Goal: Find specific page/section: Find specific page/section

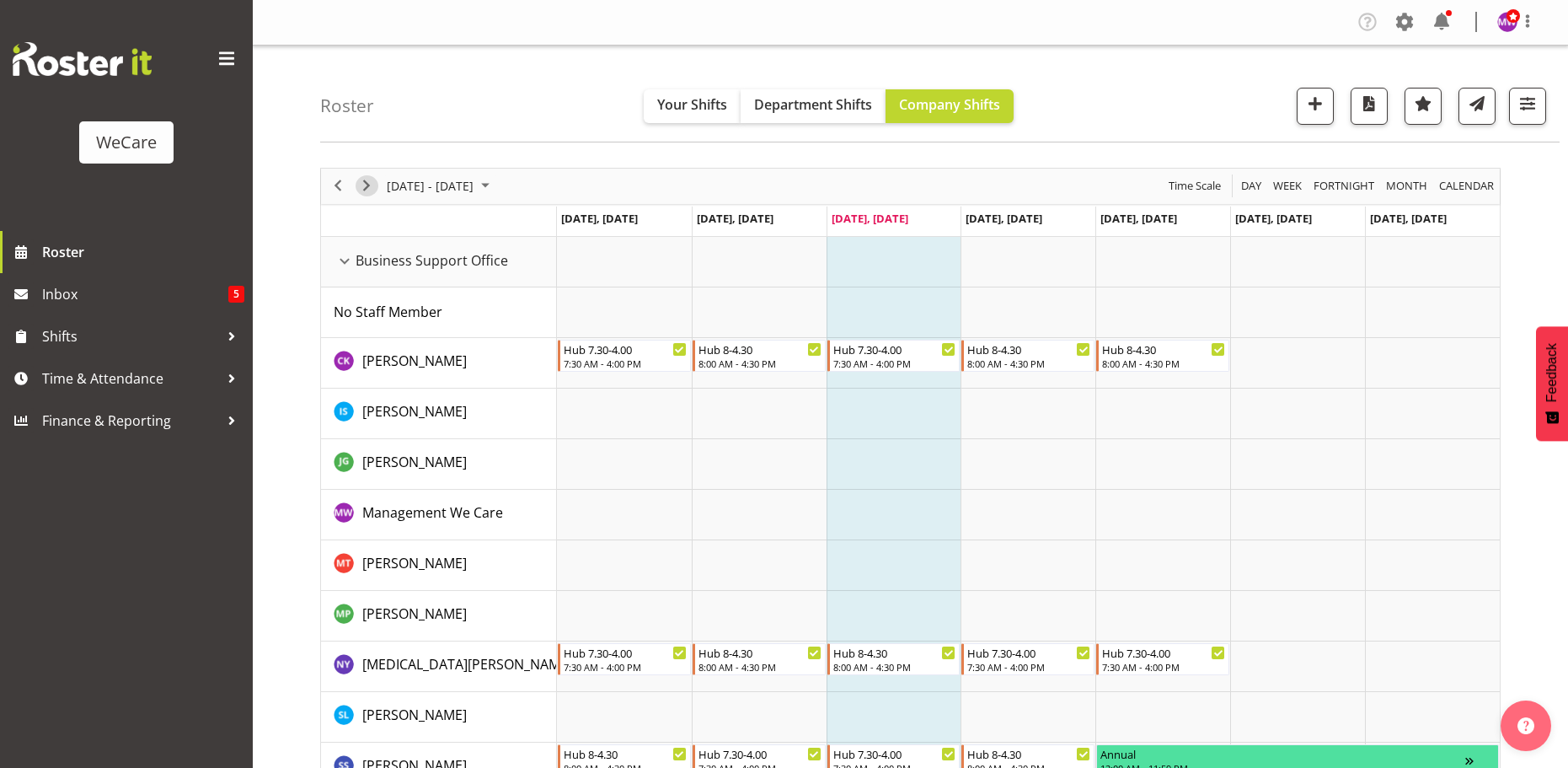
click at [366, 185] on span "Next" at bounding box center [366, 186] width 20 height 21
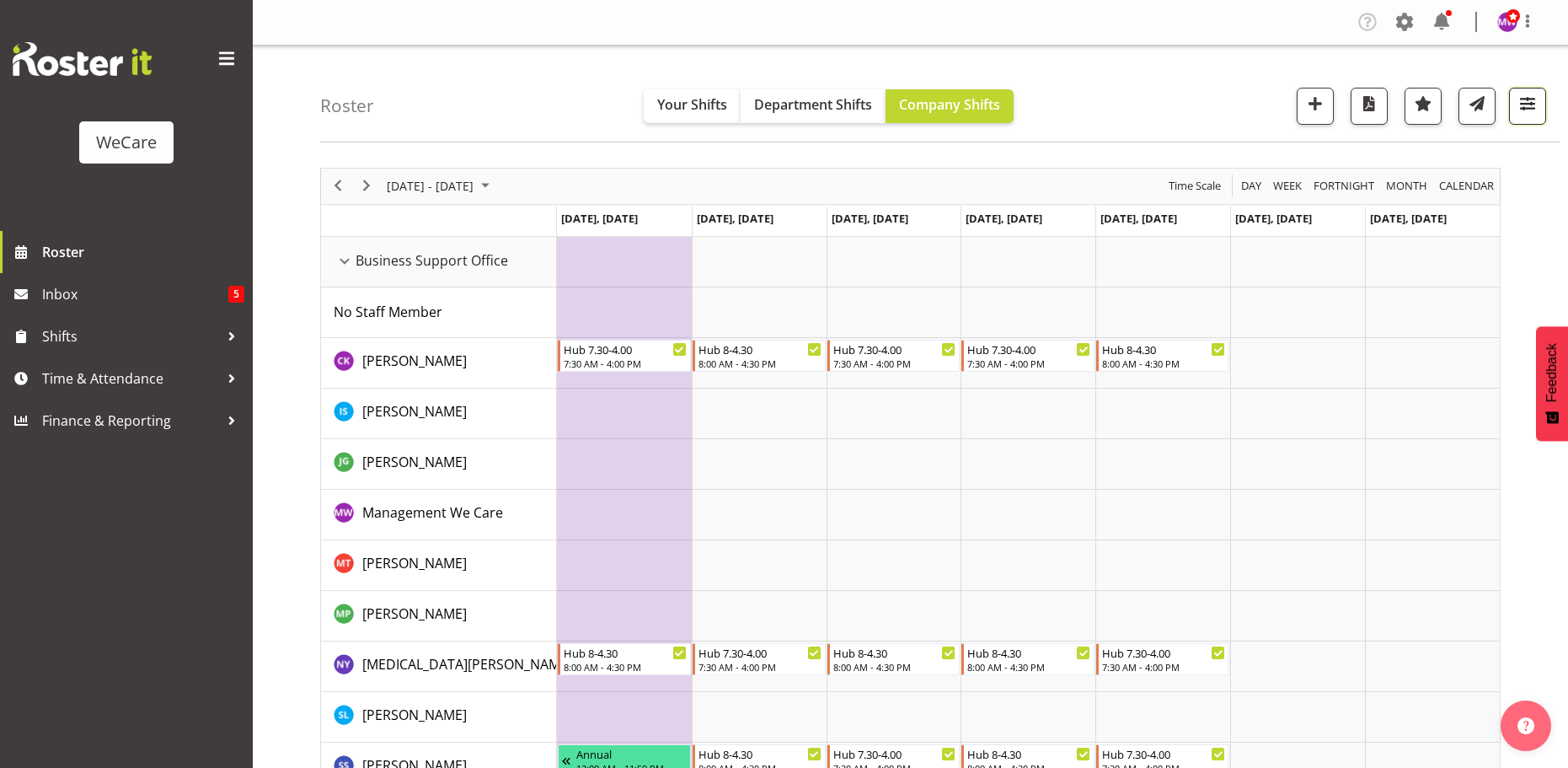
click at [1538, 115] on span "button" at bounding box center [1527, 103] width 22 height 22
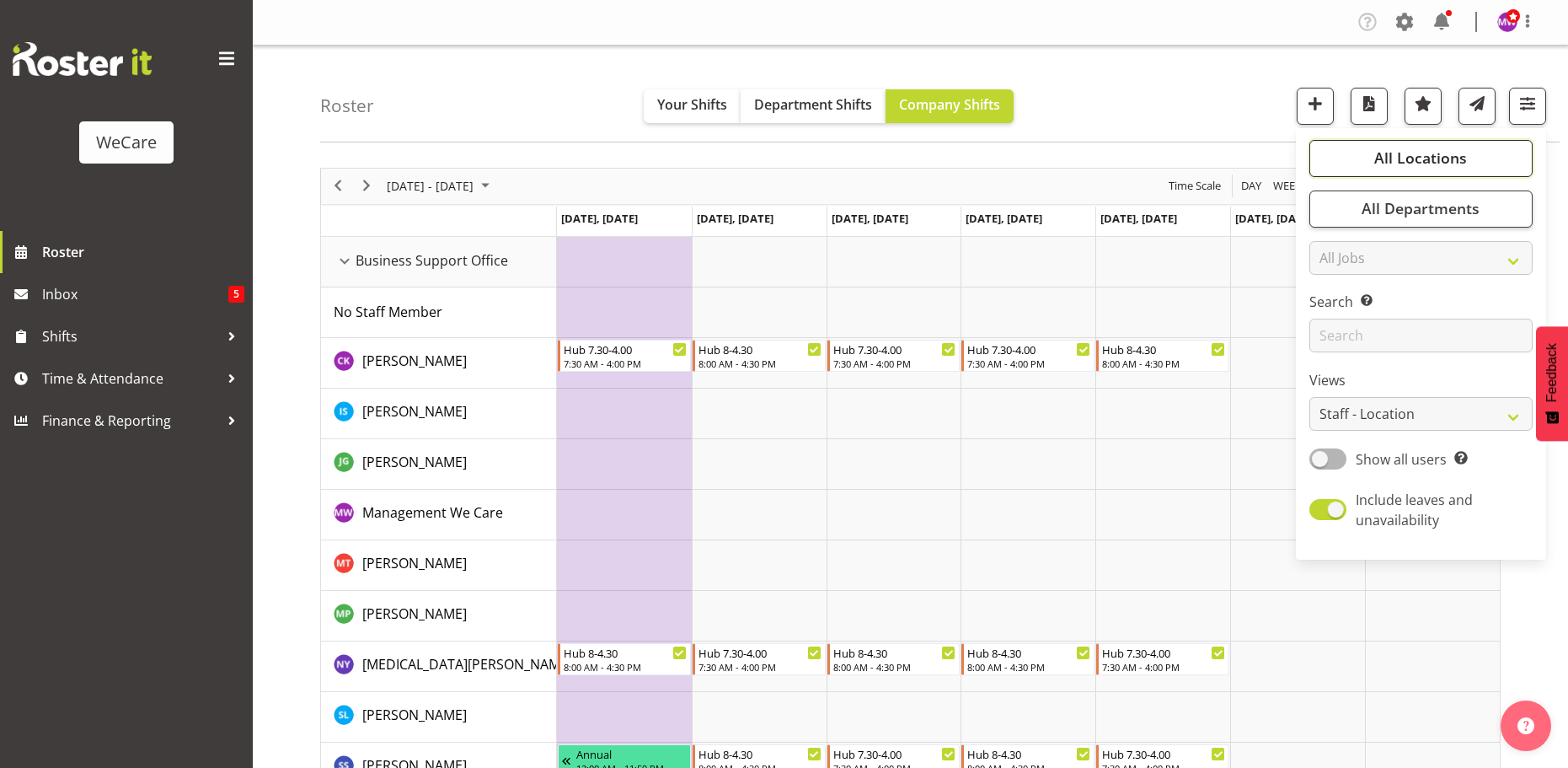
click at [1483, 158] on button "All Locations" at bounding box center [1420, 158] width 223 height 37
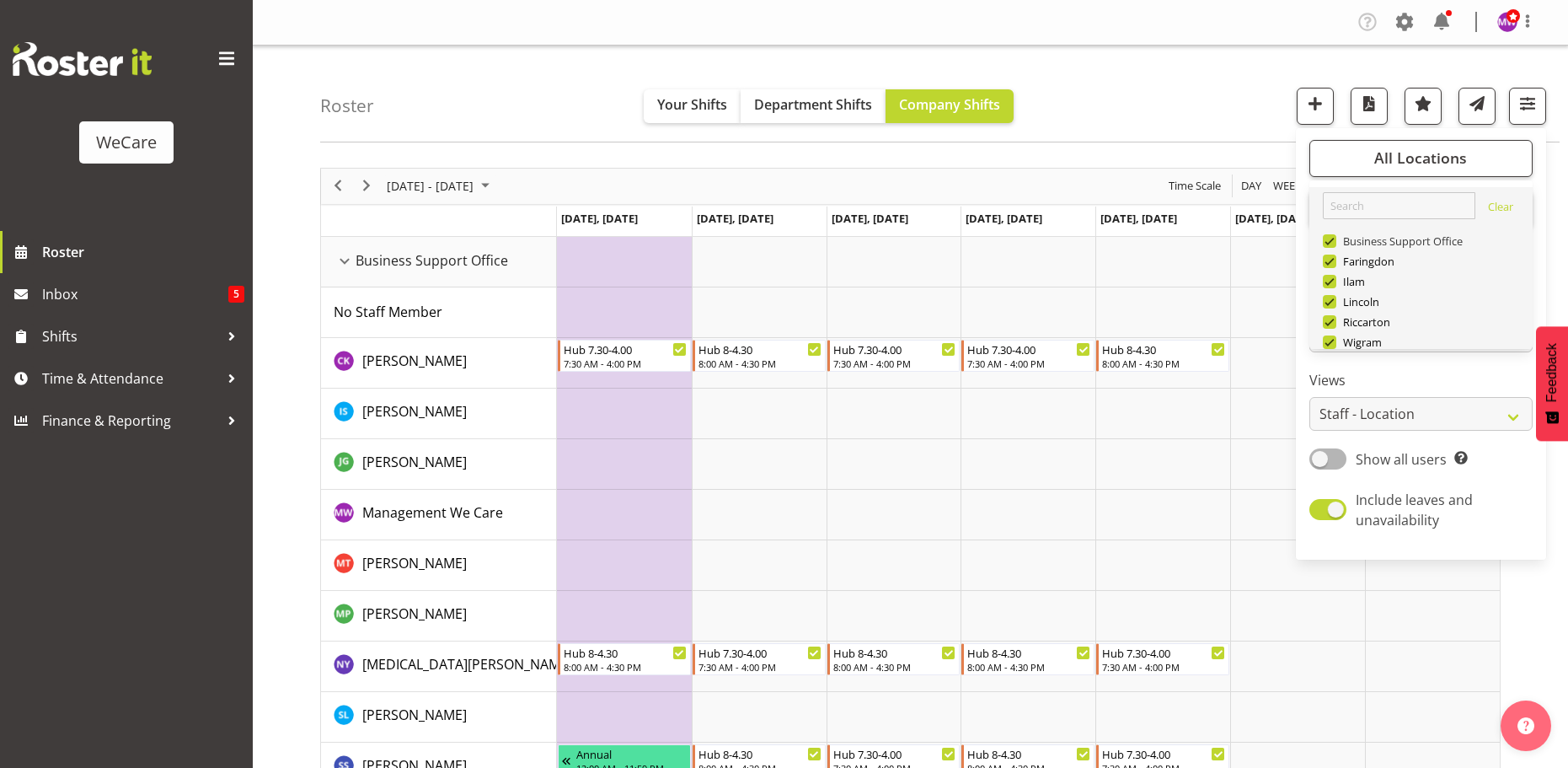
click at [1333, 237] on span at bounding box center [1330, 242] width 14 height 14
click at [1333, 237] on input "Business Support Office" at bounding box center [1328, 241] width 11 height 11
checkbox input "false"
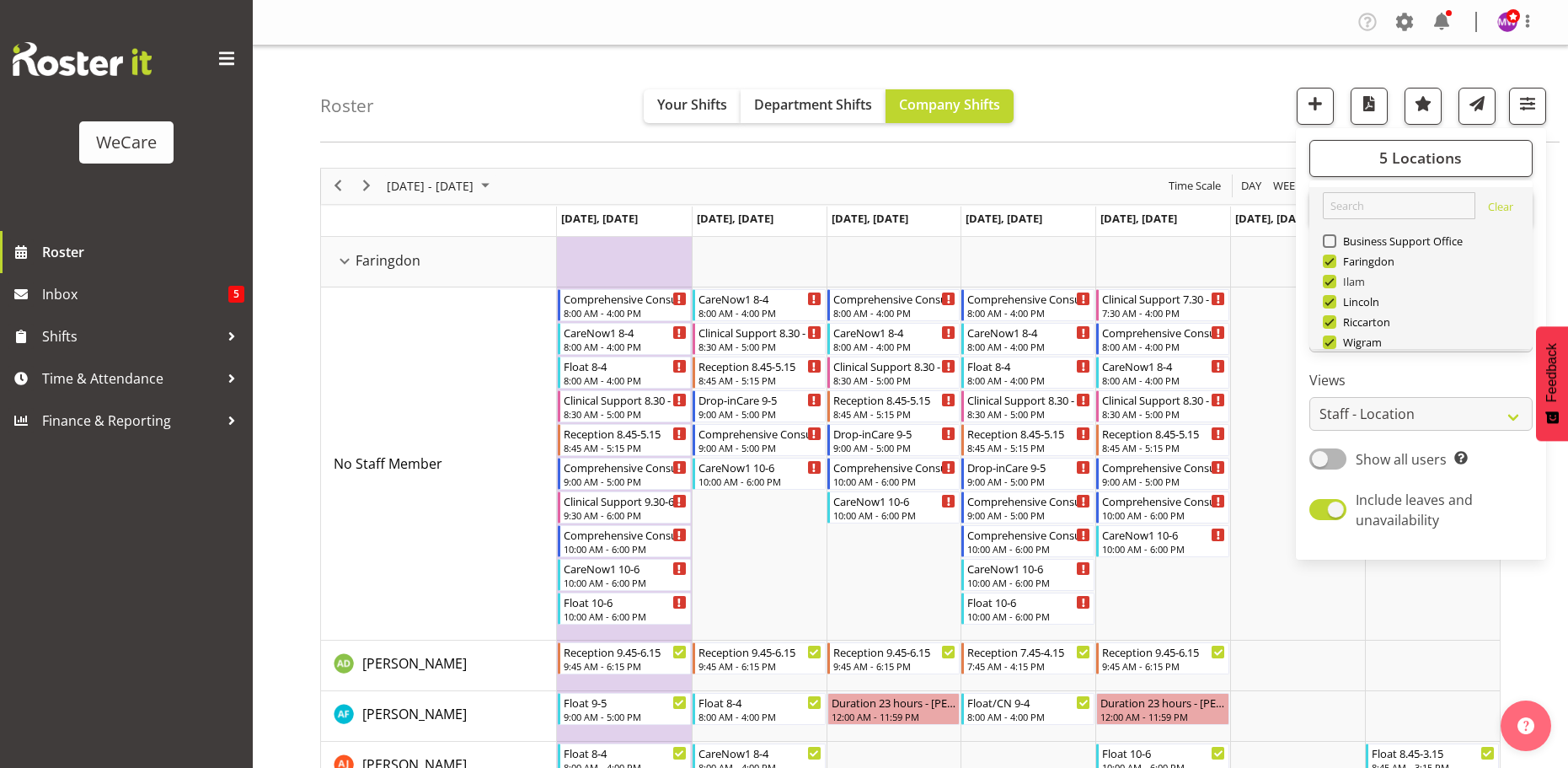
click at [1333, 277] on span at bounding box center [1330, 281] width 14 height 14
click at [1333, 277] on input "Ilam" at bounding box center [1328, 281] width 11 height 11
checkbox input "false"
click at [1330, 301] on span at bounding box center [1330, 302] width 14 height 14
click at [1330, 301] on input "Lincoln" at bounding box center [1328, 301] width 11 height 11
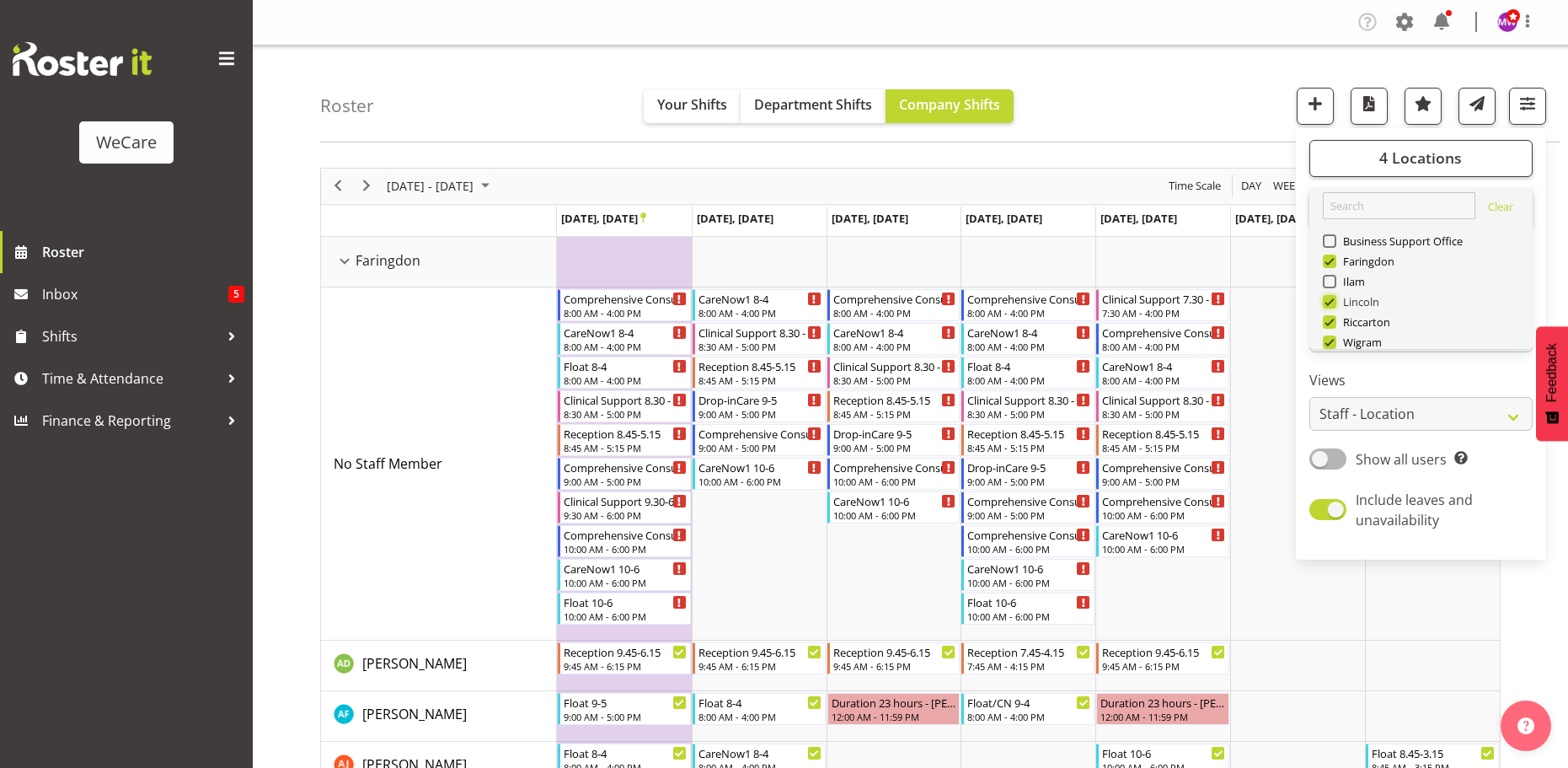
checkbox input "false"
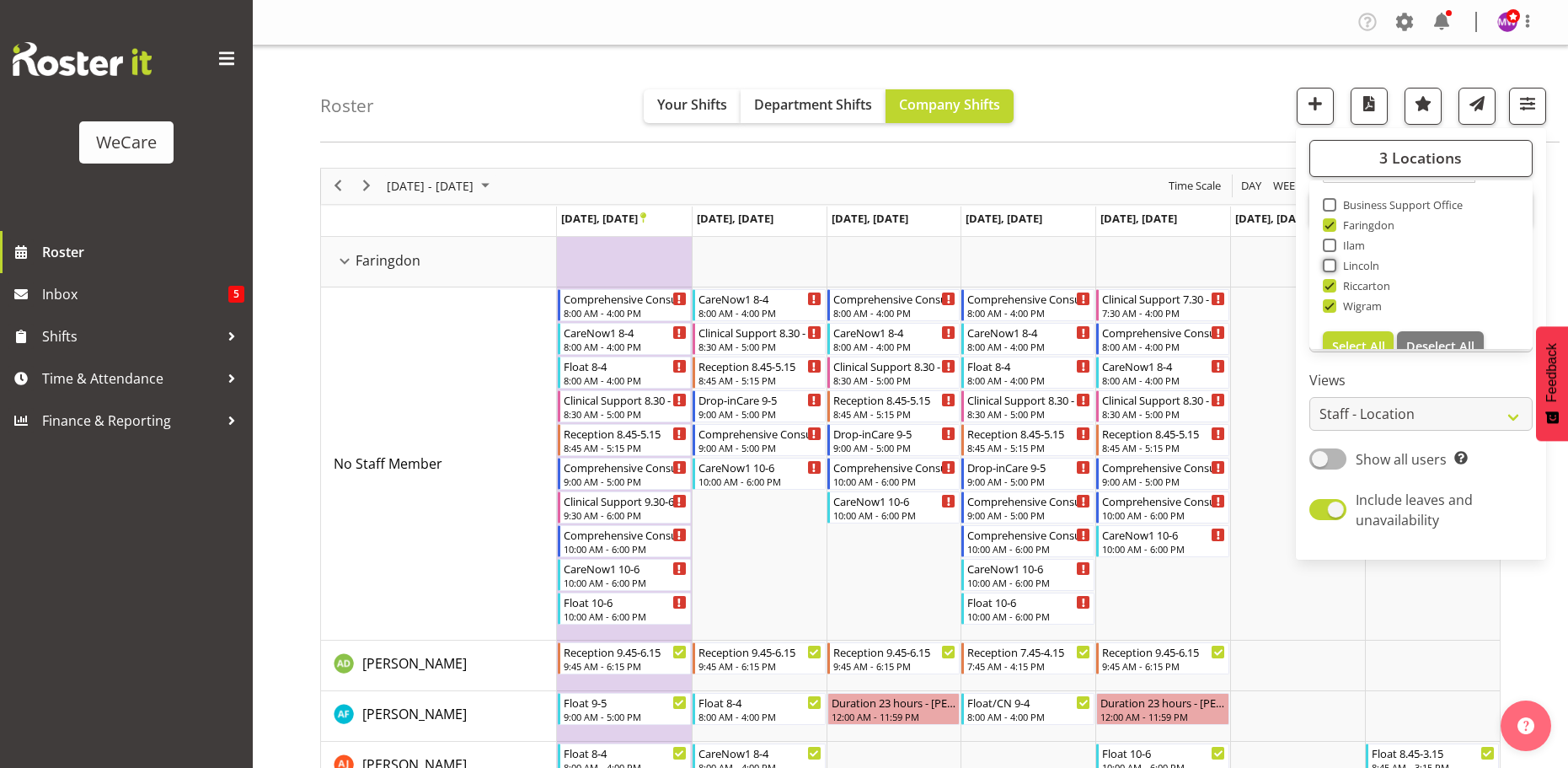
scroll to position [47, 0]
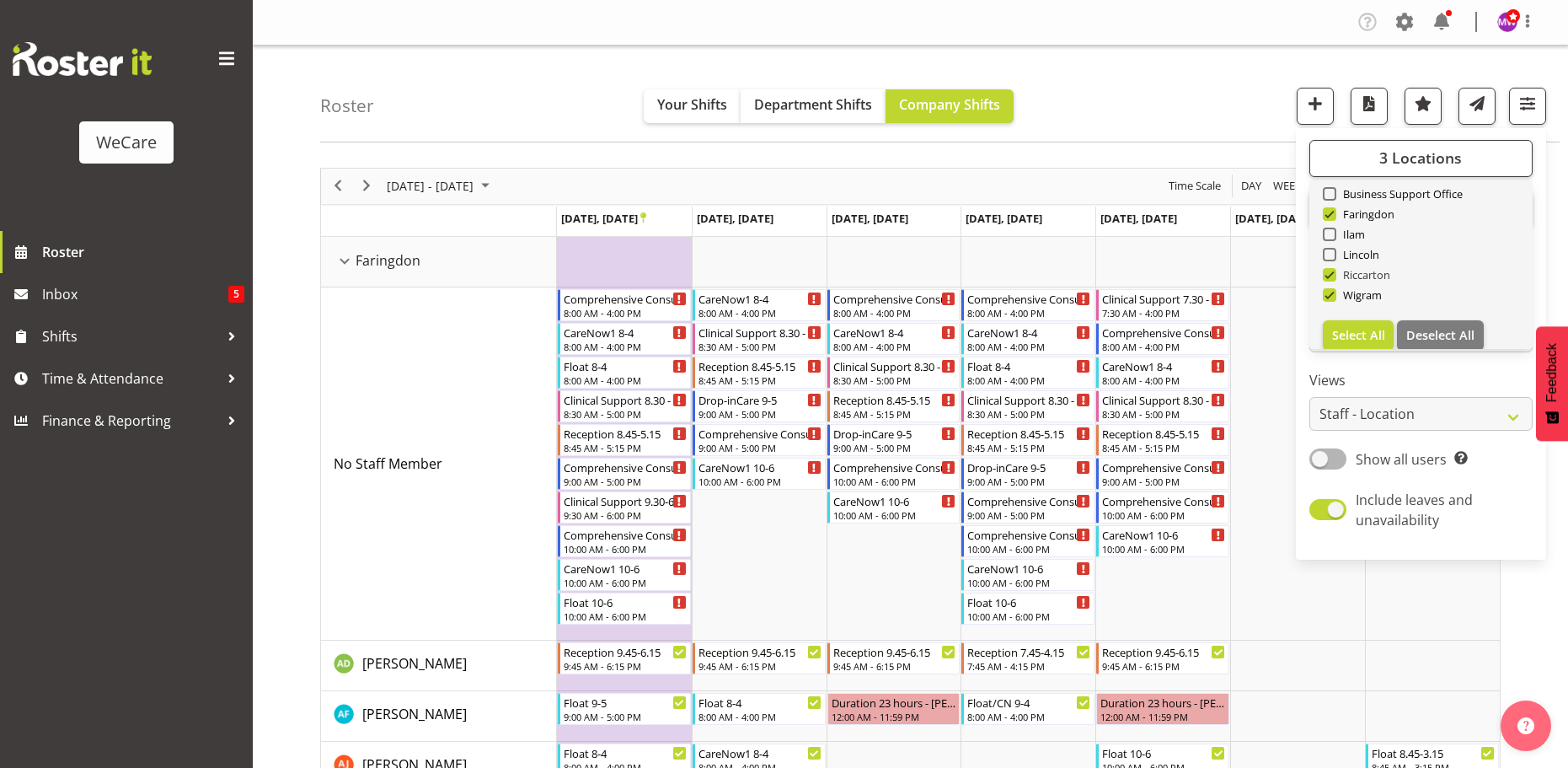
click at [1334, 273] on span at bounding box center [1330, 275] width 14 height 14
click at [1334, 273] on input "Riccarton" at bounding box center [1328, 275] width 11 height 11
checkbox input "false"
click at [1332, 294] on span at bounding box center [1330, 295] width 14 height 14
click at [1332, 294] on input "Wigram" at bounding box center [1328, 295] width 11 height 11
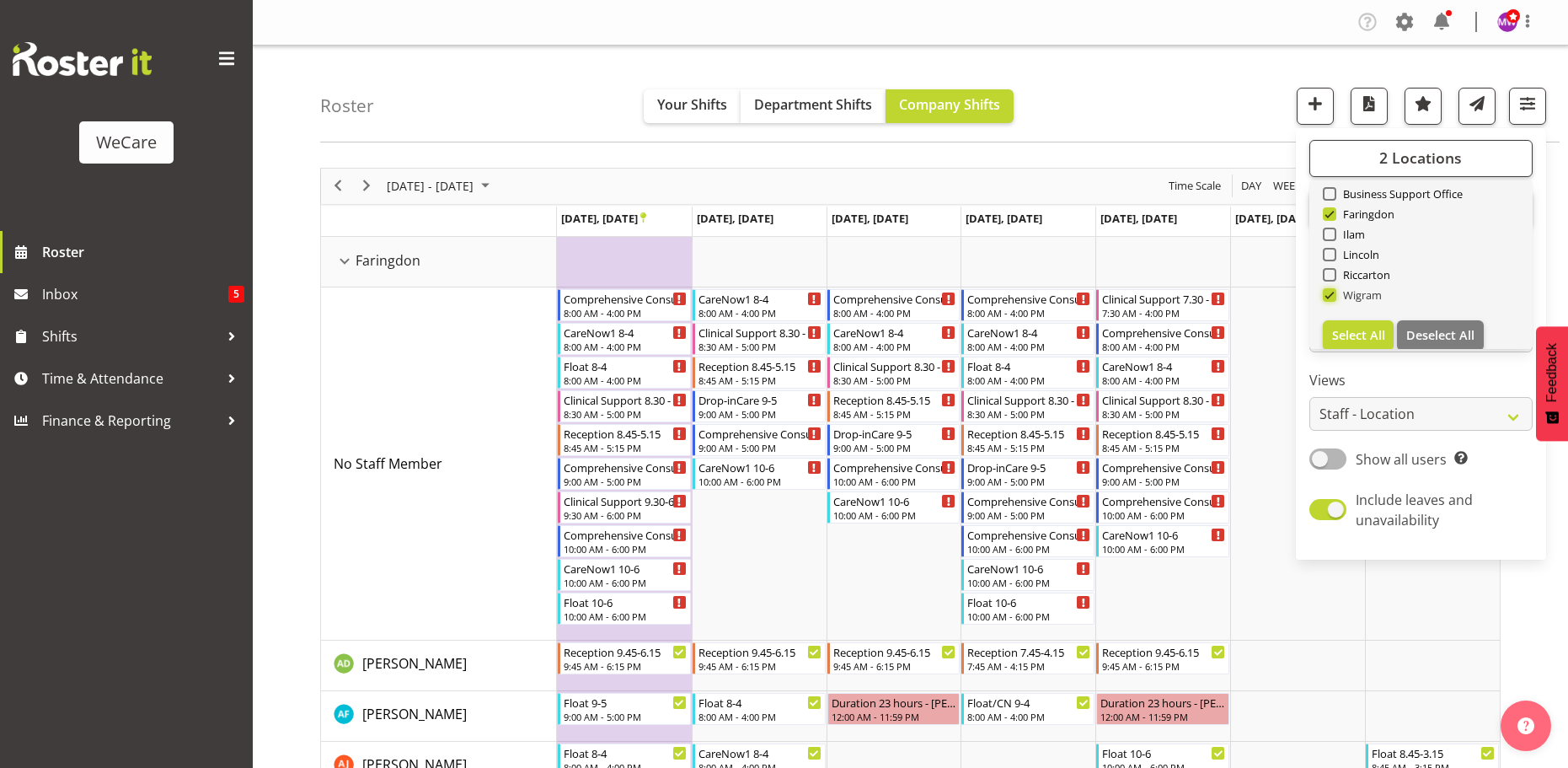
checkbox input "false"
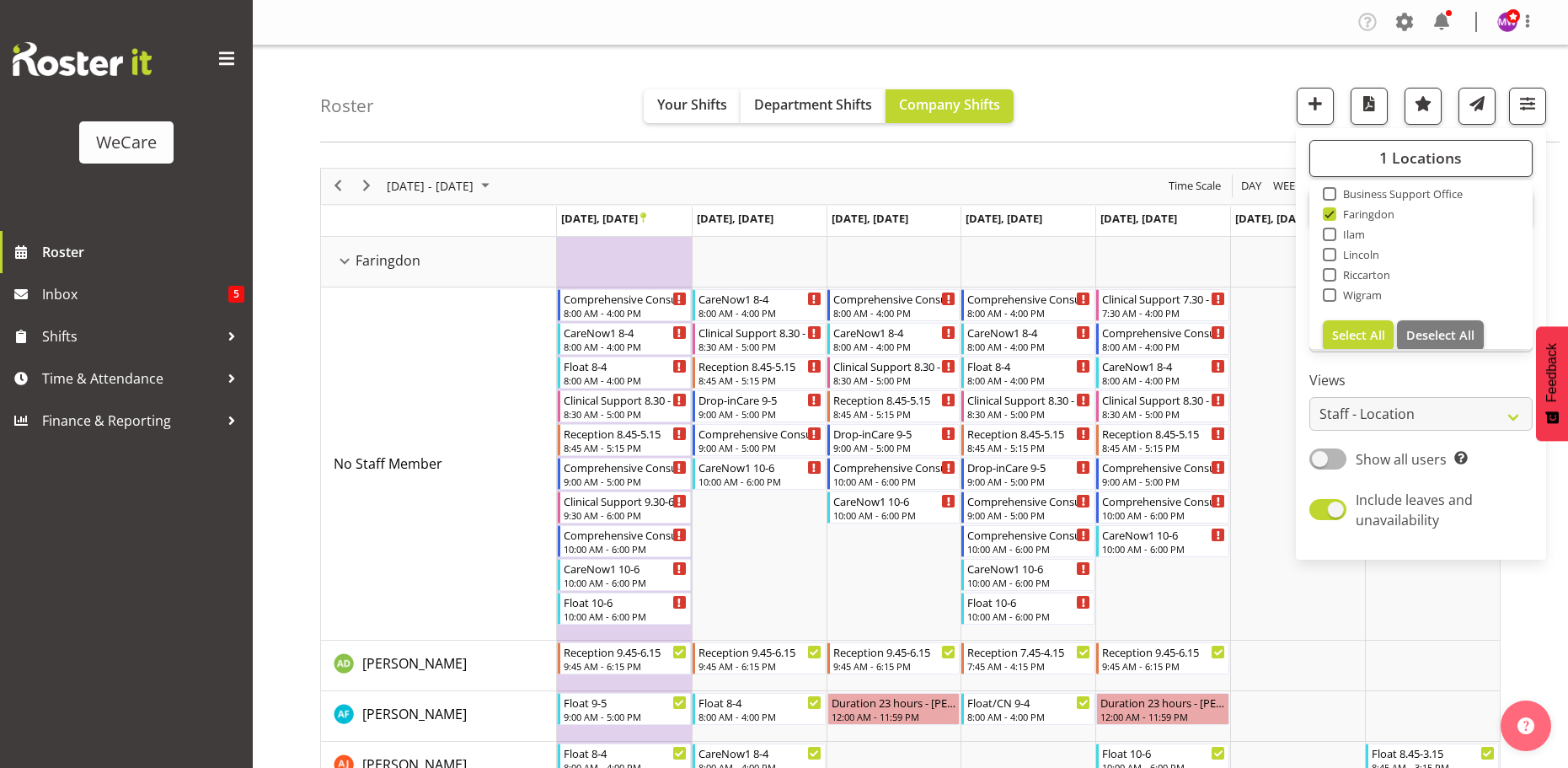
click at [1145, 81] on div "Roster Your Shifts Department Shifts Company Shifts 1 Locations Clear Business …" at bounding box center [940, 94] width 1240 height 97
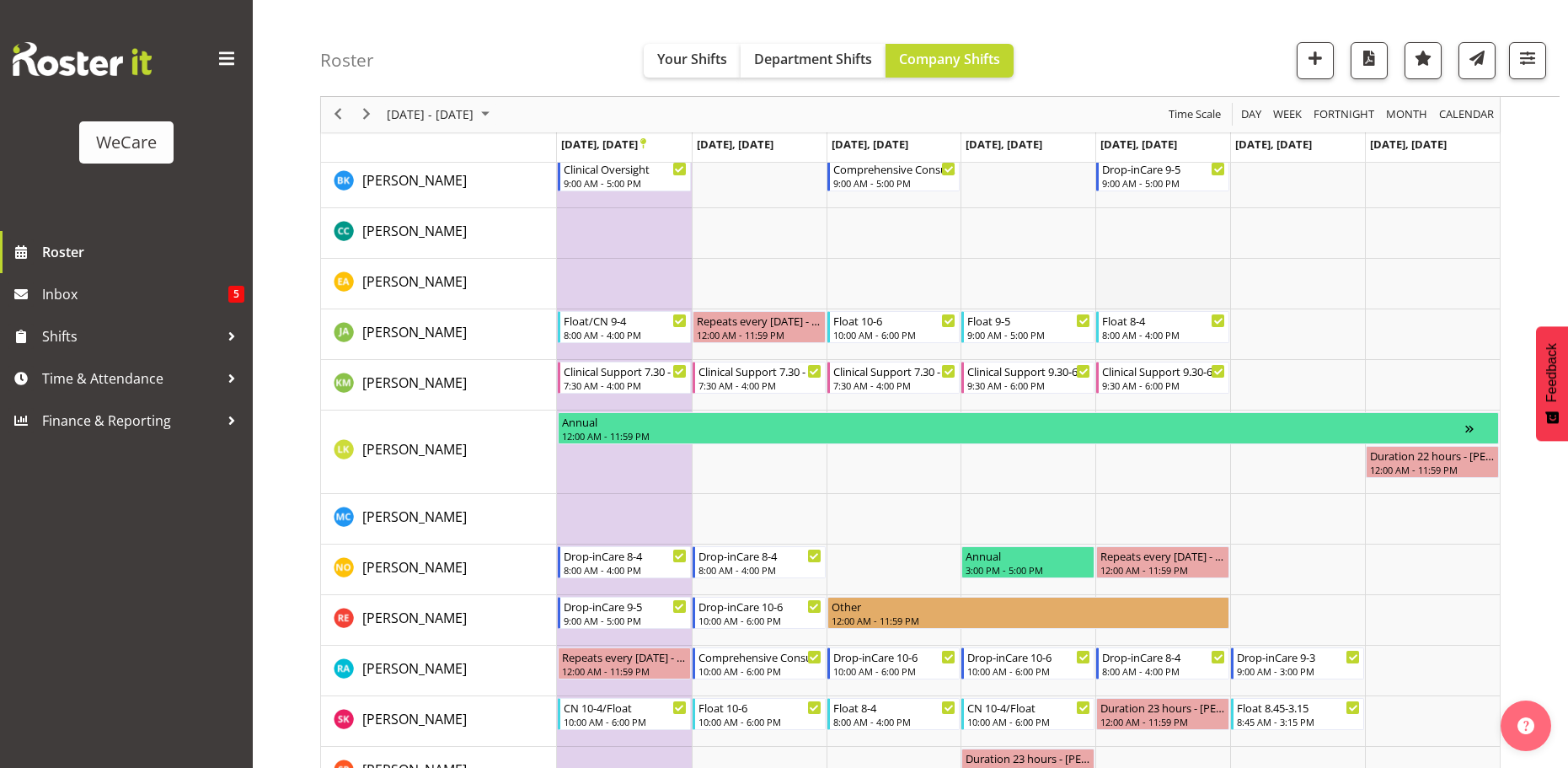
scroll to position [729, 0]
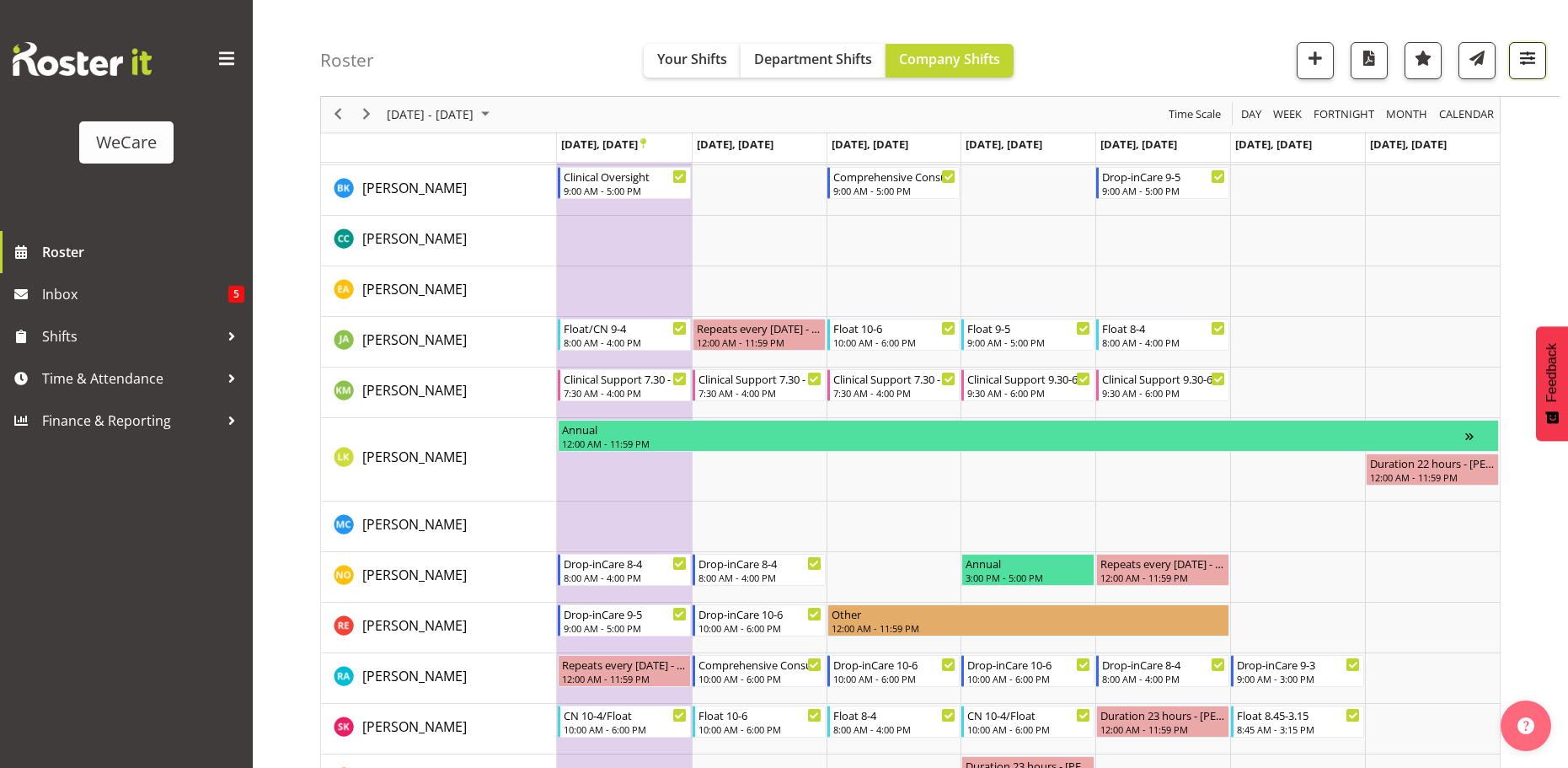
click at [1533, 70] on span "button" at bounding box center [1527, 57] width 22 height 22
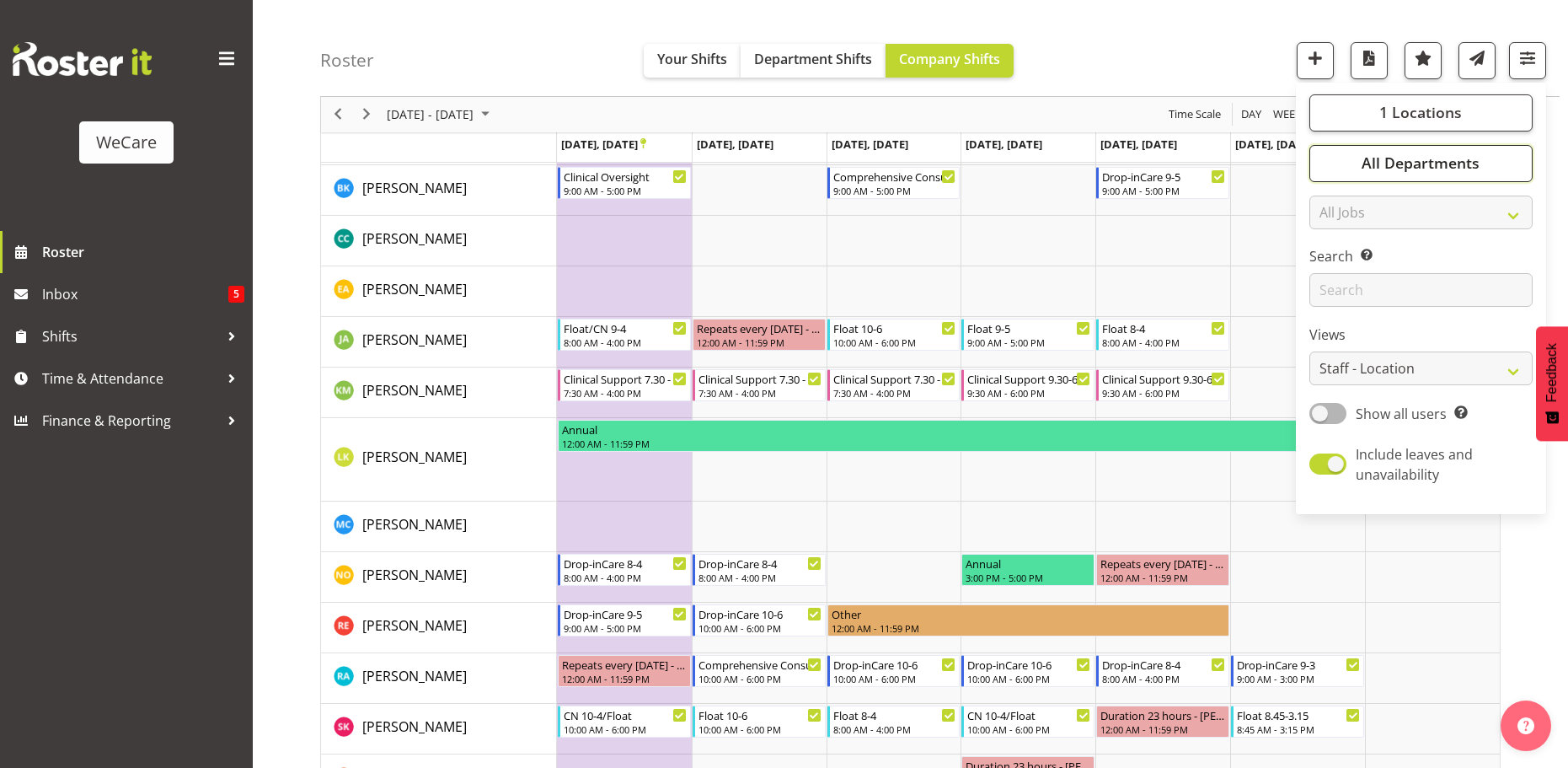
click at [1447, 170] on span "All Departments" at bounding box center [1420, 163] width 118 height 20
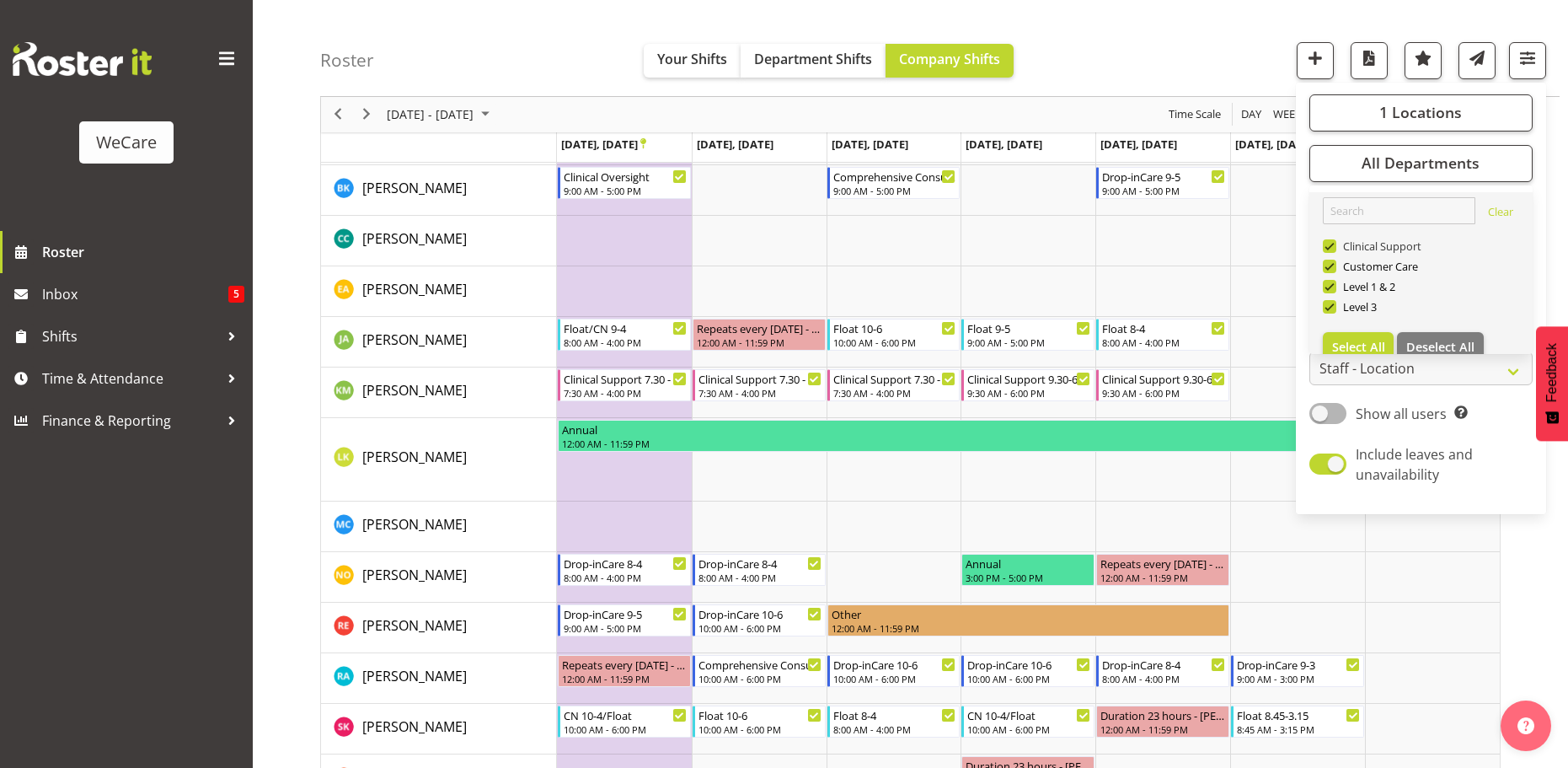
click at [1335, 242] on span at bounding box center [1330, 247] width 14 height 14
click at [1334, 242] on input "Clinical Support" at bounding box center [1328, 247] width 11 height 11
checkbox input "false"
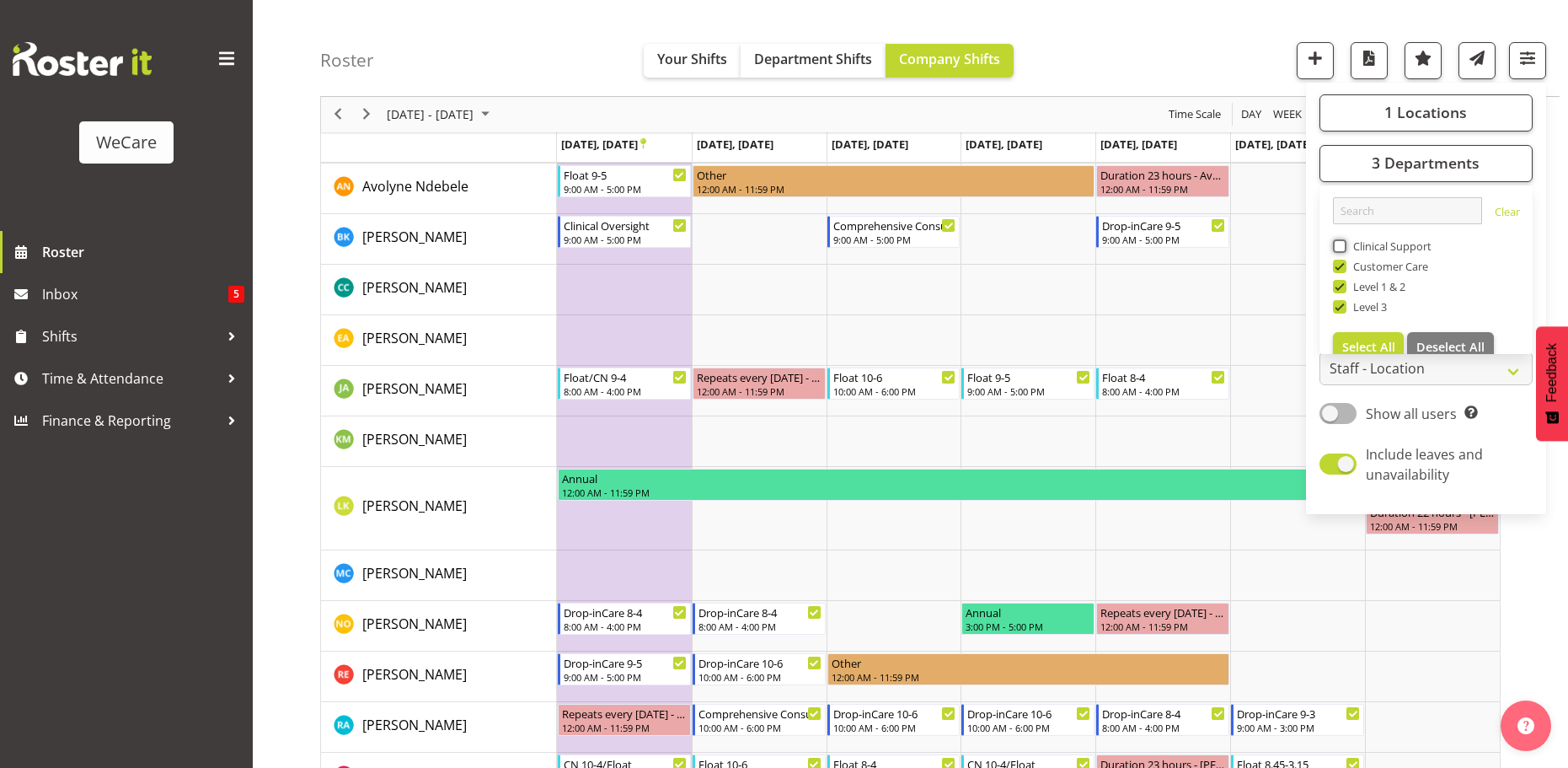
scroll to position [729, 0]
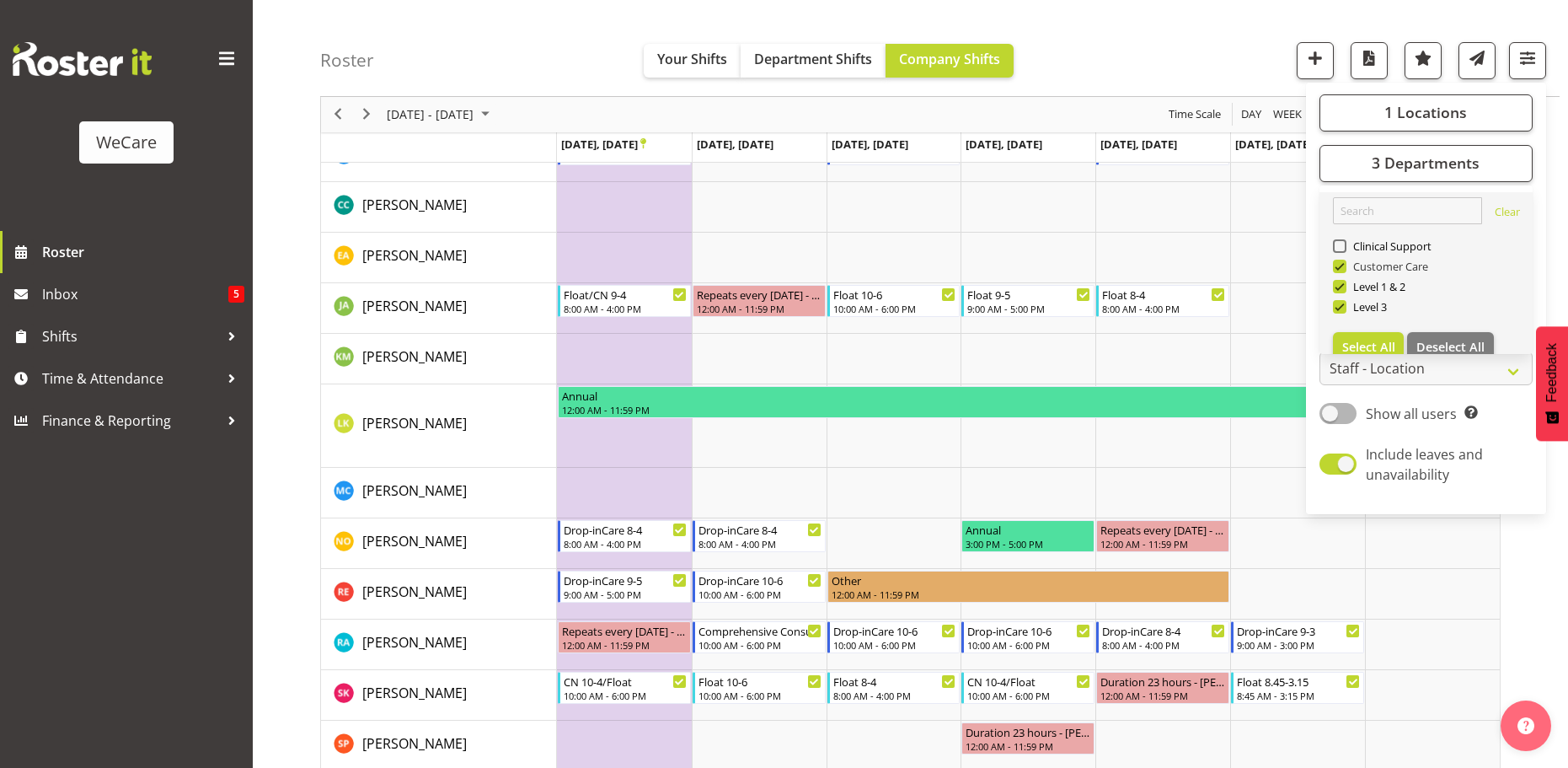
click at [1340, 263] on span at bounding box center [1340, 267] width 14 height 14
click at [1340, 263] on input "Customer Care" at bounding box center [1338, 267] width 11 height 11
checkbox input "false"
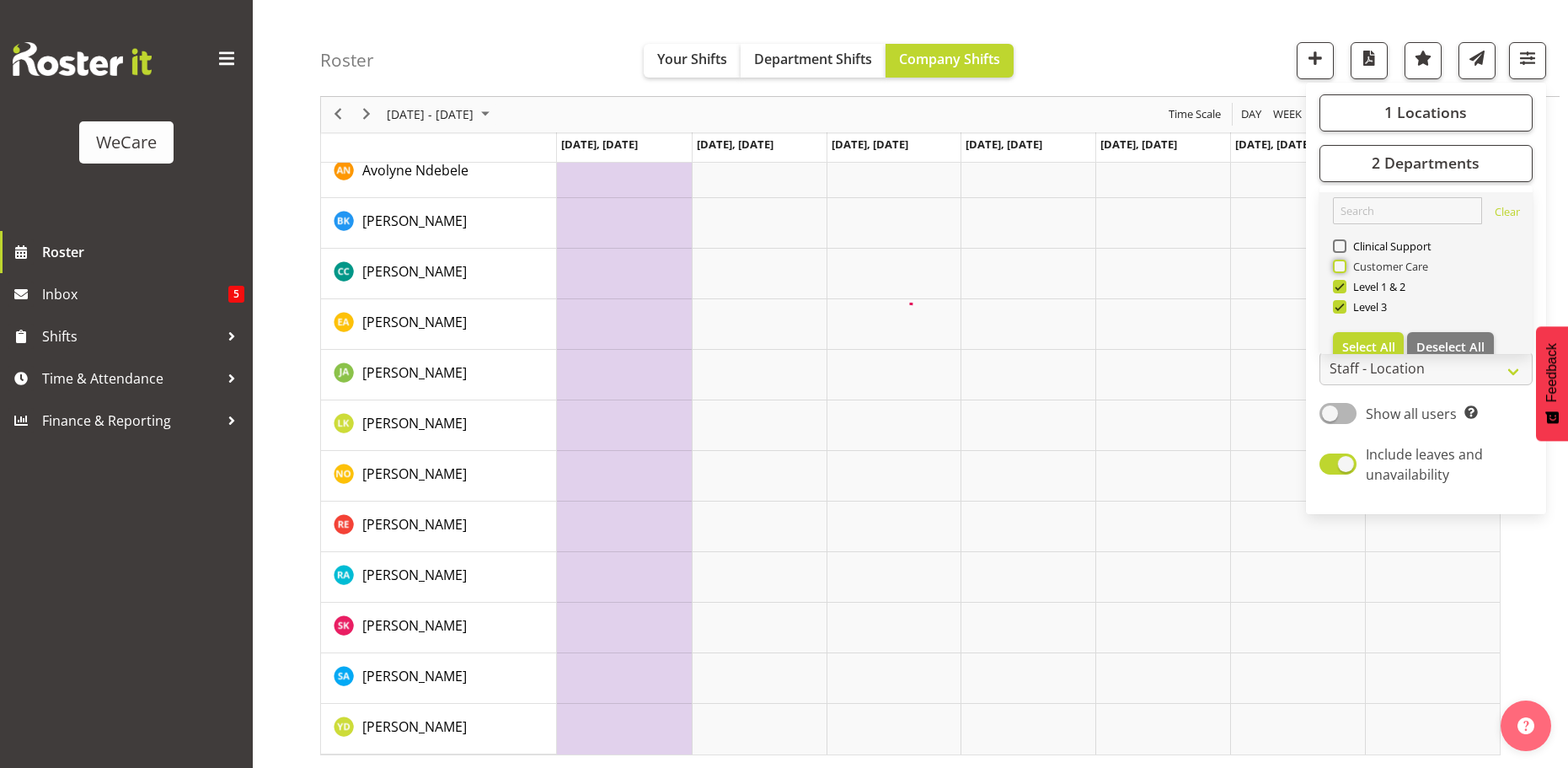
scroll to position [0, 0]
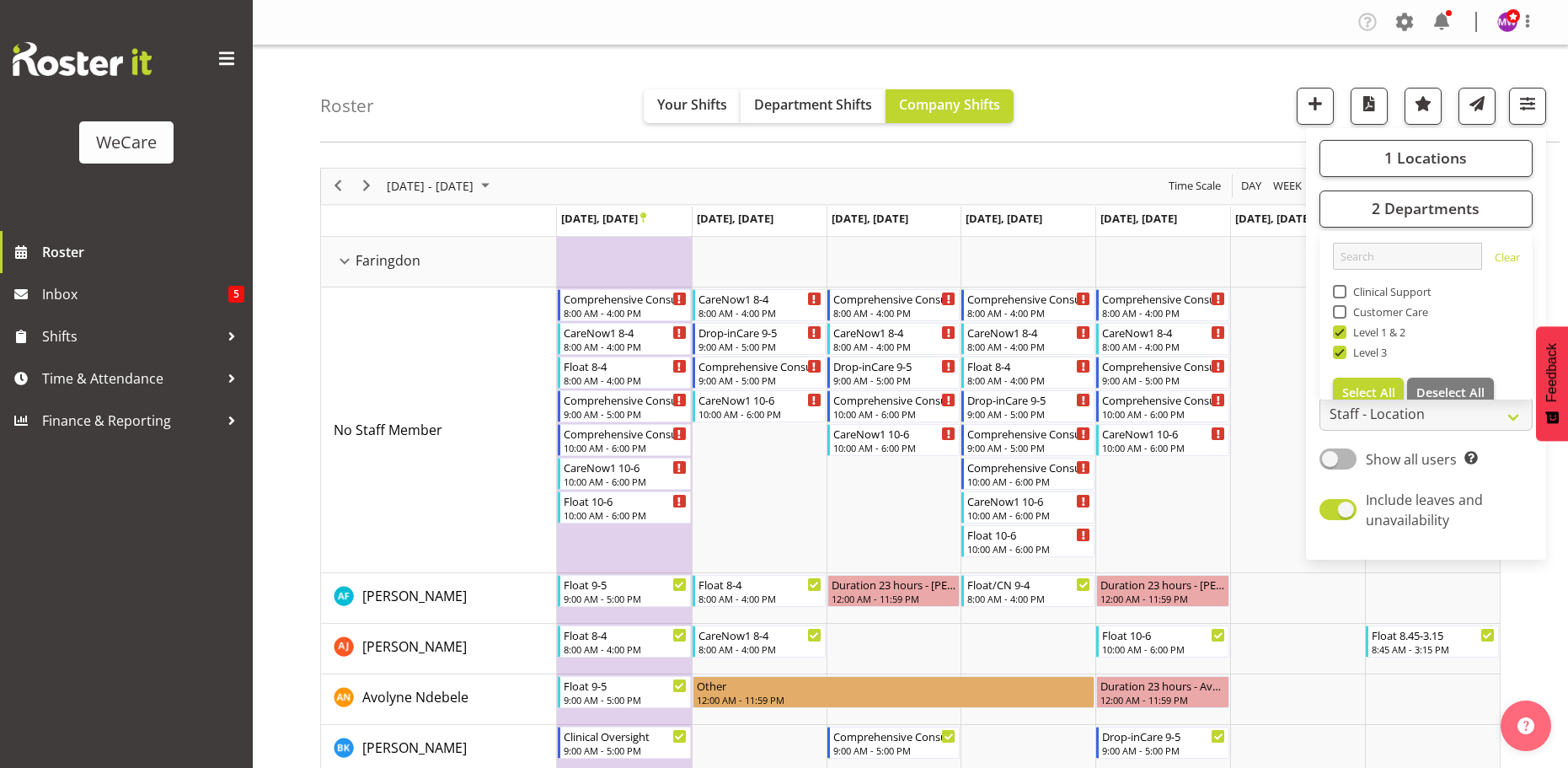
click at [1341, 350] on span at bounding box center [1340, 353] width 14 height 14
click at [1341, 350] on input "Level 3" at bounding box center [1338, 352] width 11 height 11
checkbox input "false"
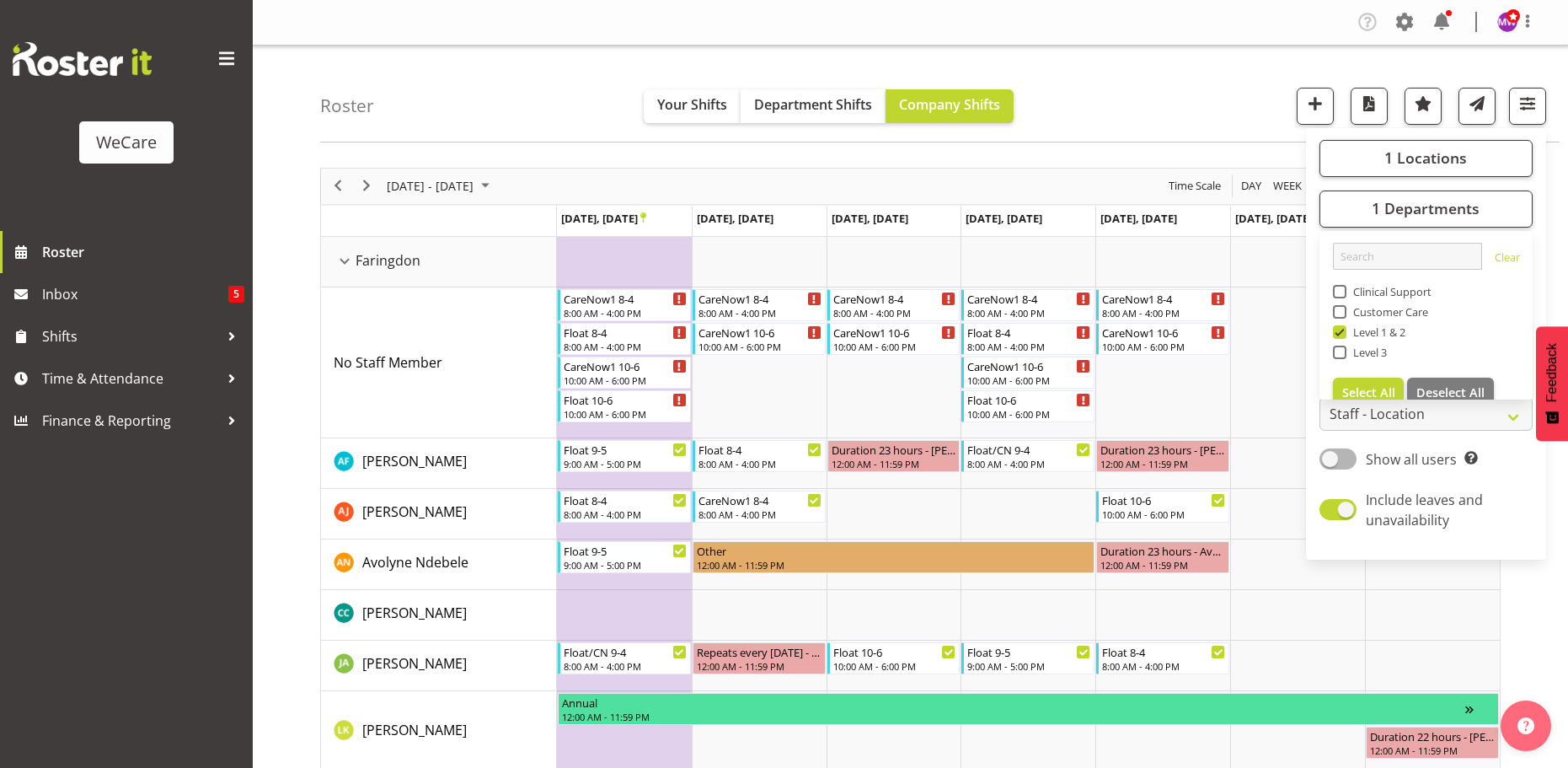
click at [1167, 99] on div "Roster Your Shifts Department Shifts Company Shifts 1 Locations Clear Business …" at bounding box center [940, 94] width 1240 height 97
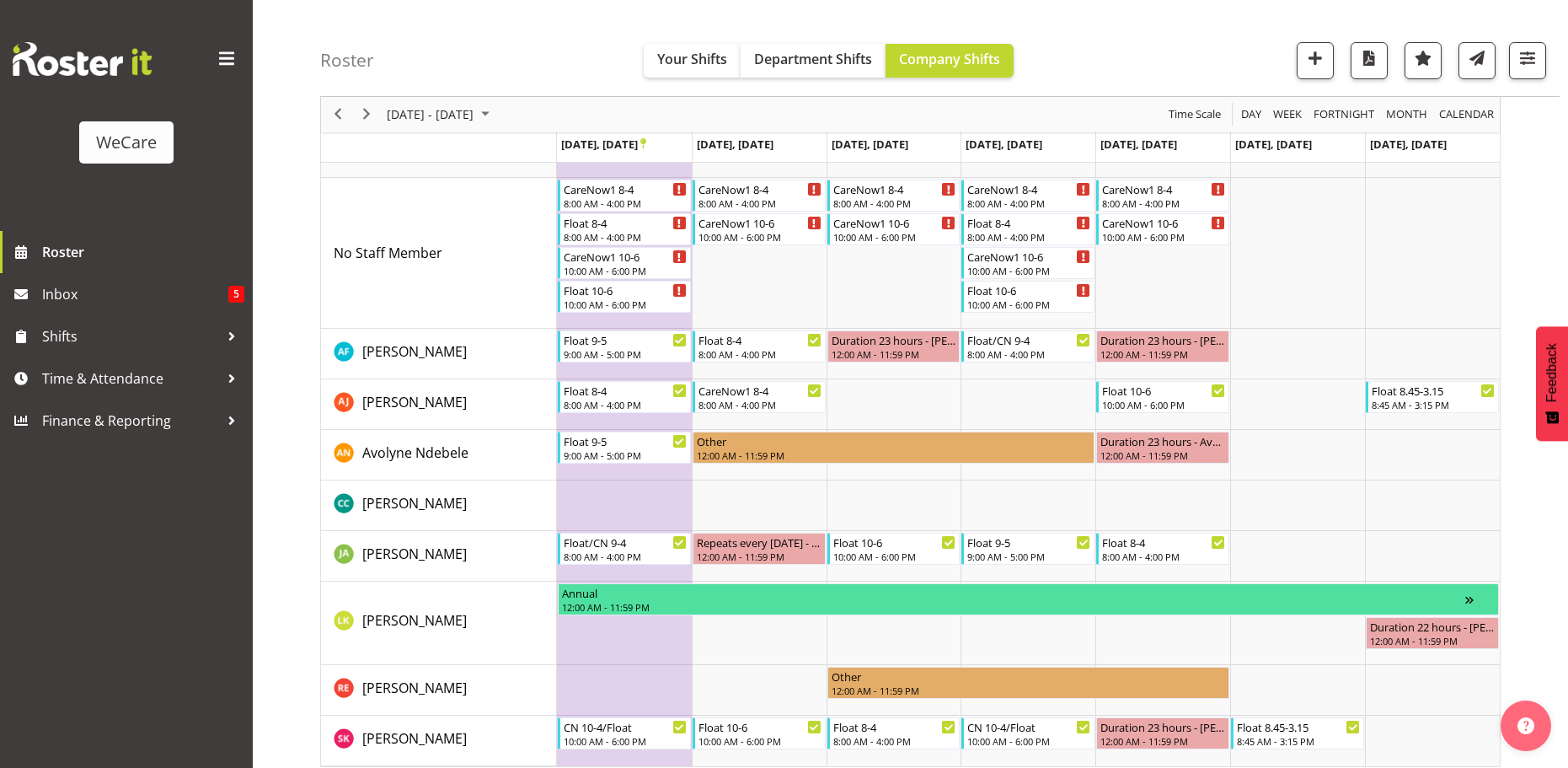
scroll to position [122, 0]
